Goal: Find specific page/section: Find specific page/section

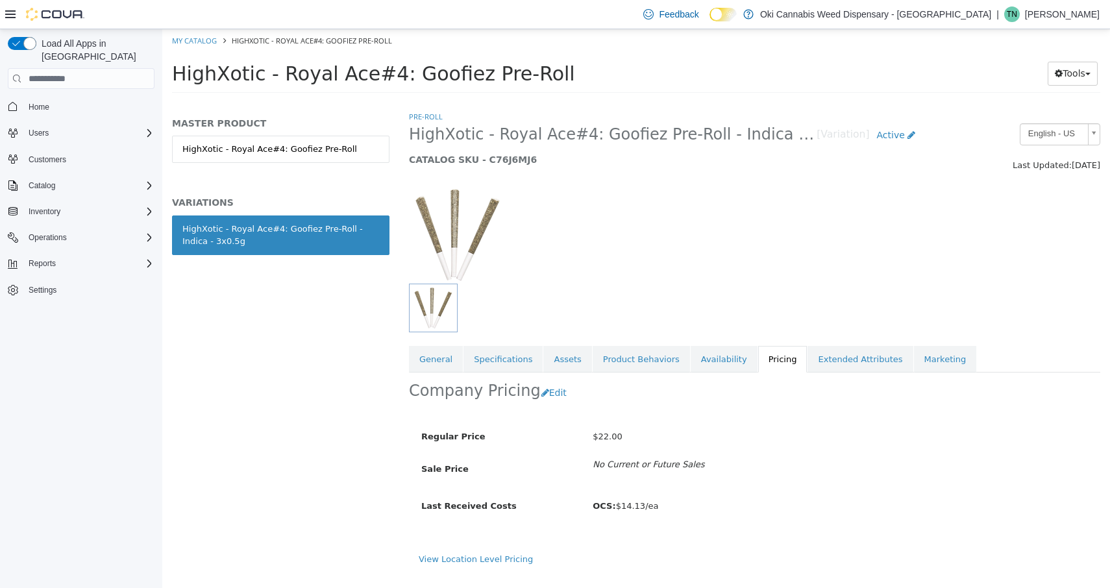
scroll to position [3, 0]
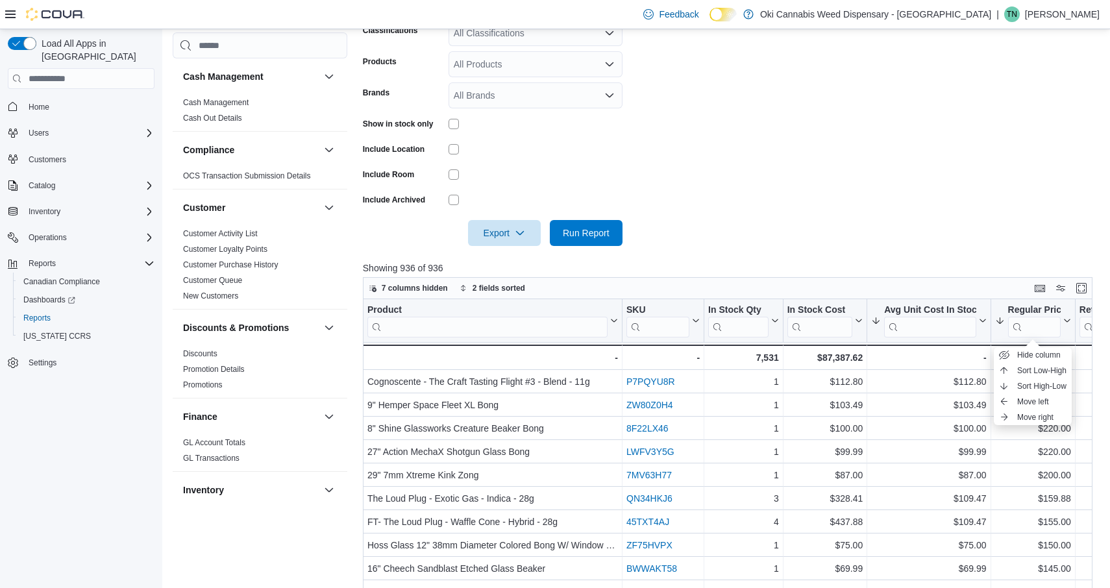
scroll to position [0, 46]
